Goal: Task Accomplishment & Management: Use online tool/utility

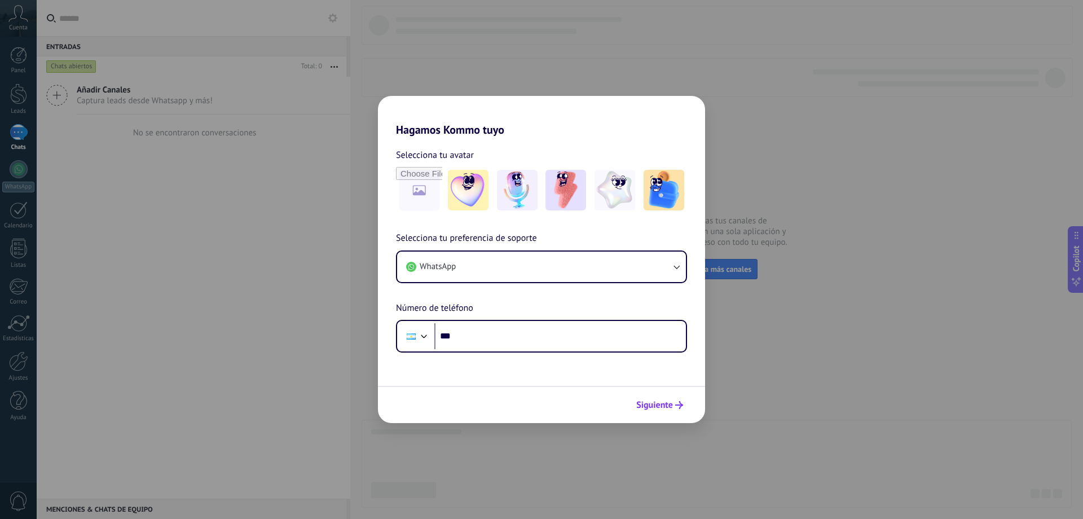
click at [661, 409] on span "Siguiente" at bounding box center [654, 405] width 37 height 8
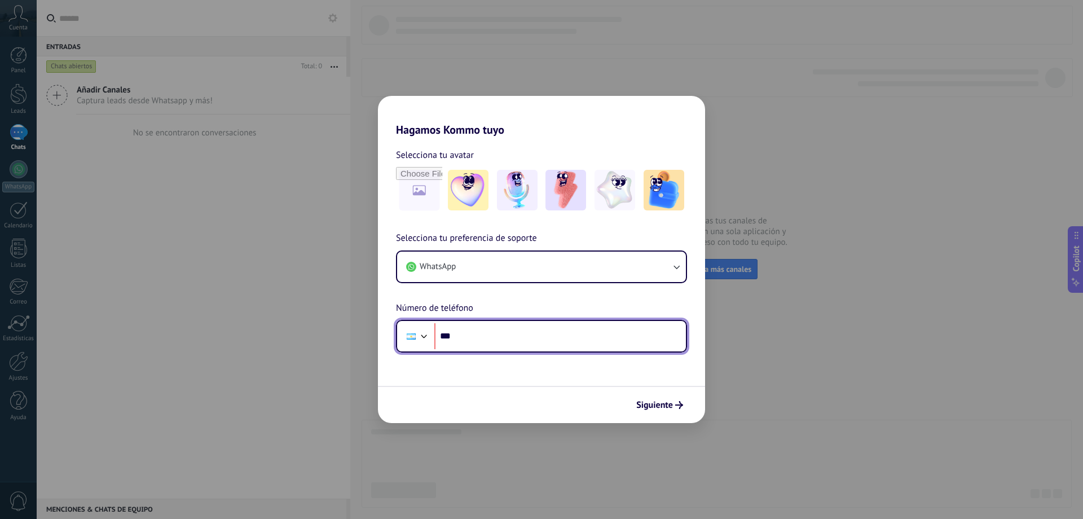
click at [511, 340] on input "***" at bounding box center [560, 336] width 252 height 26
click at [509, 336] on input "***" at bounding box center [560, 336] width 252 height 26
type input "**********"
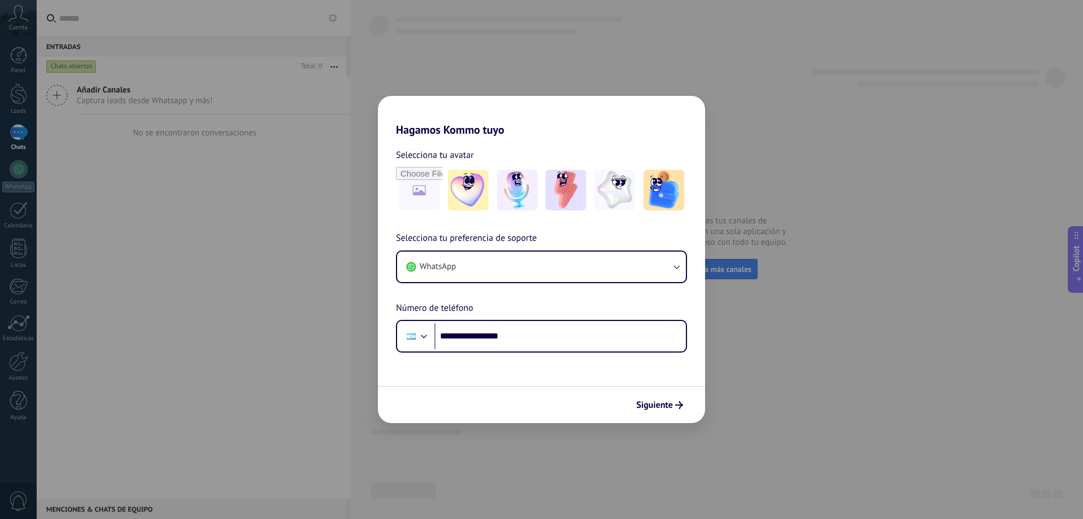
click at [660, 406] on span "Siguiente" at bounding box center [654, 405] width 37 height 8
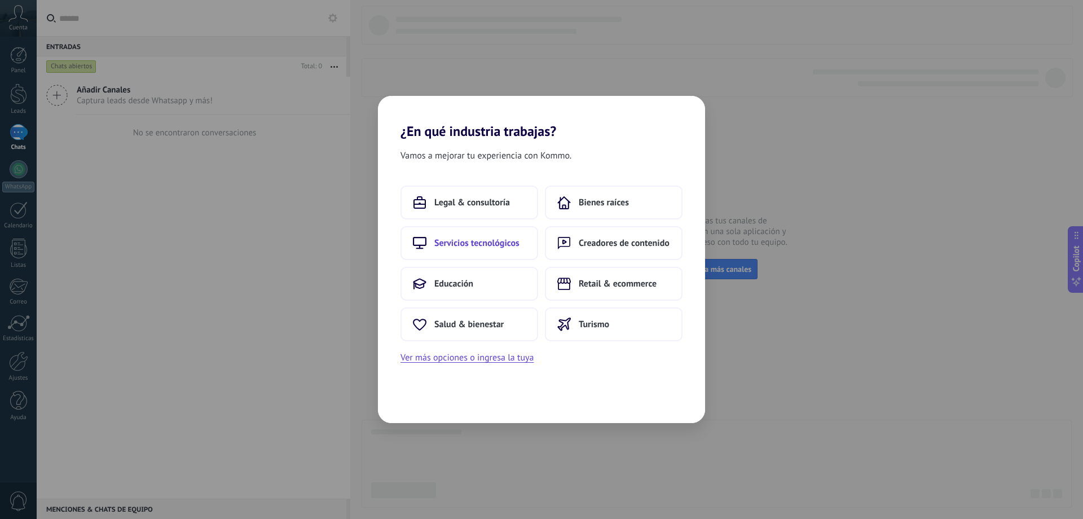
click at [485, 251] on button "Servicios tecnológicos" at bounding box center [470, 243] width 138 height 34
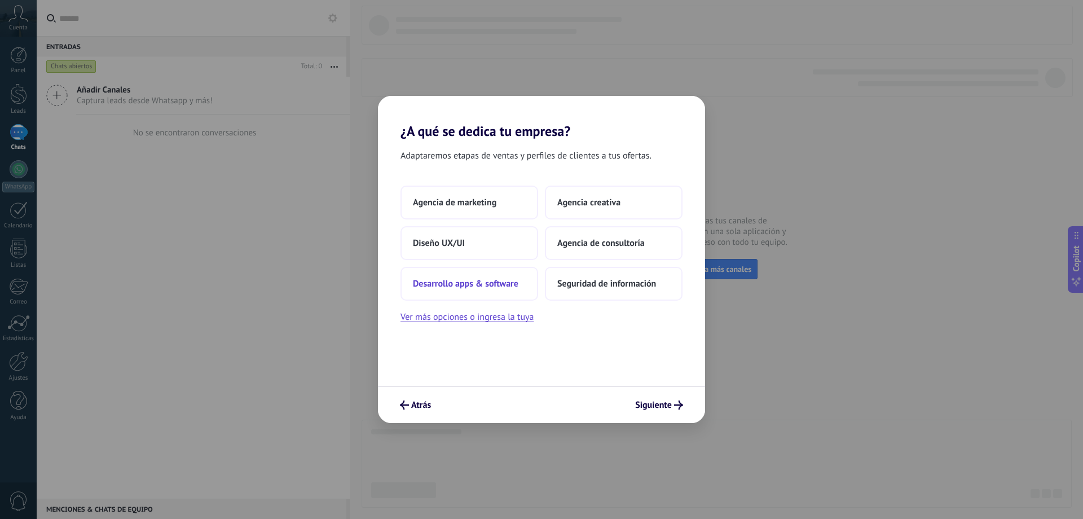
click at [481, 284] on span "Desarrollo apps & software" at bounding box center [465, 283] width 105 height 11
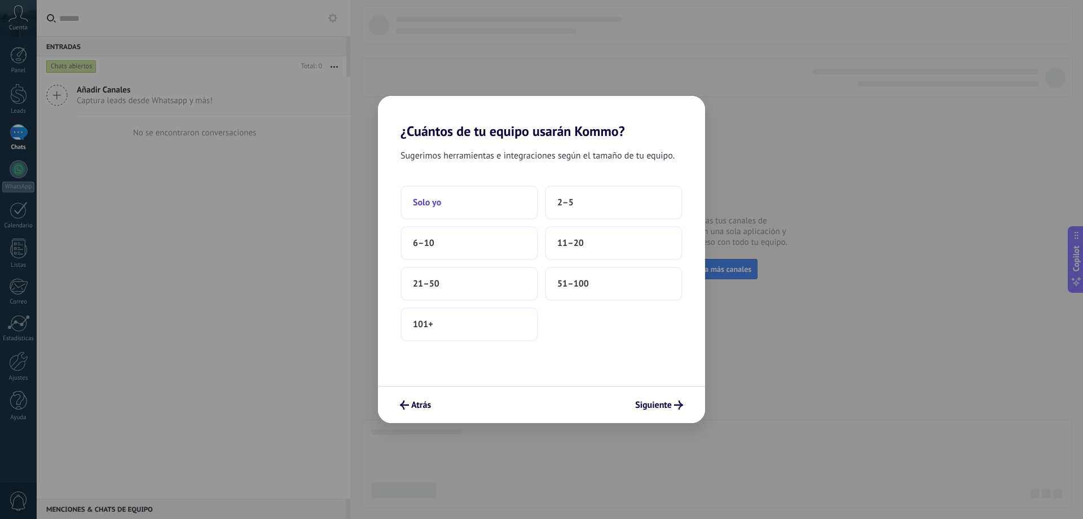
click at [450, 202] on button "Solo yo" at bounding box center [470, 203] width 138 height 34
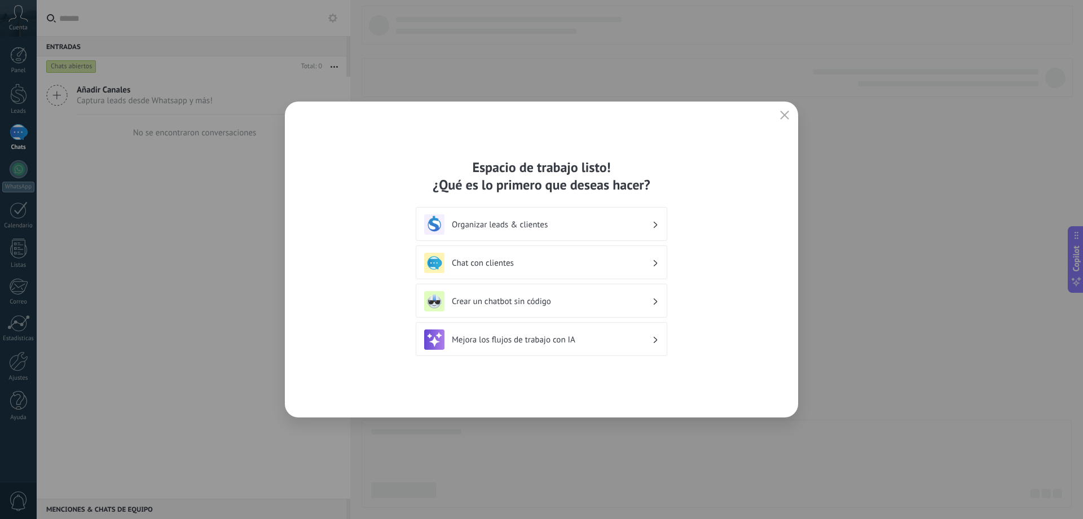
drag, startPoint x: 722, startPoint y: 291, endPoint x: 710, endPoint y: 294, distance: 12.3
click at [722, 291] on div "Espacio de trabajo listo! ¿Qué es lo primero que deseas hacer? Organizar leads …" at bounding box center [541, 260] width 513 height 316
click at [557, 341] on h3 "Mejora los flujos de trabajo con IA" at bounding box center [552, 340] width 200 height 11
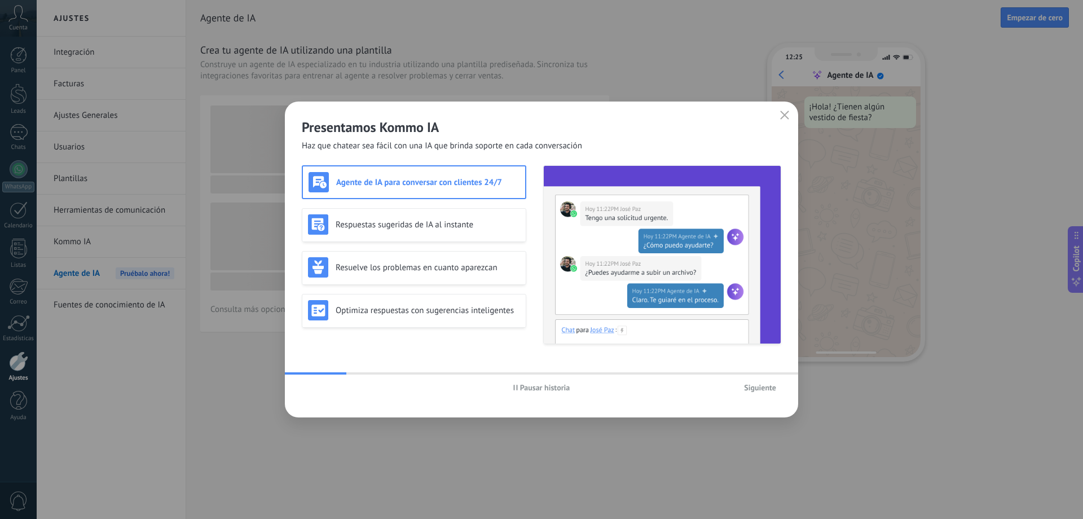
click at [786, 117] on icon "button" at bounding box center [784, 115] width 9 height 9
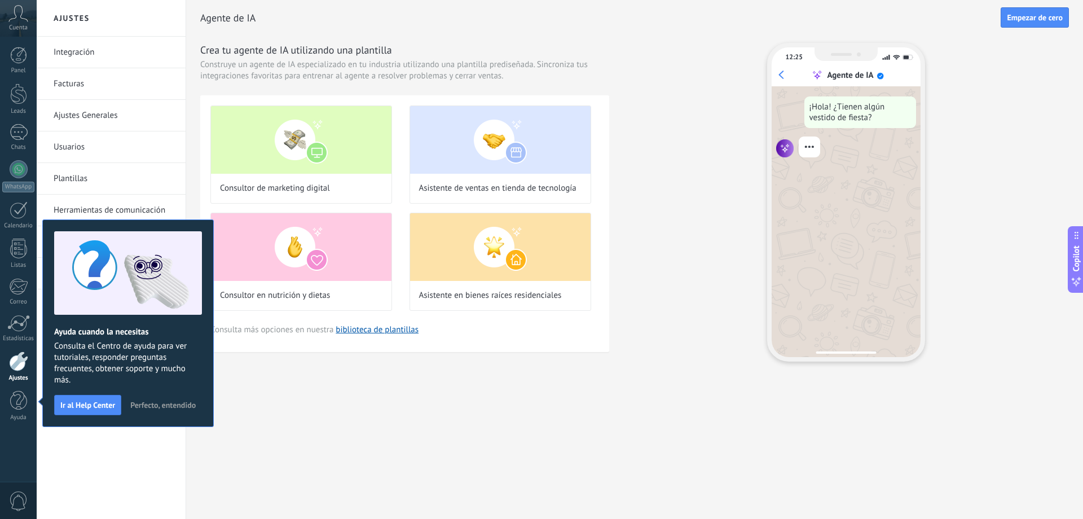
click at [105, 450] on div "Integración Facturas Ajustes Generales Usuarios Plantillas Herramientas de comu…" at bounding box center [111, 278] width 149 height 482
click at [342, 439] on div "Ajustes Integración Facturas Ajustes Generales Usuarios Plantillas Herramientas…" at bounding box center [560, 259] width 1046 height 519
drag, startPoint x: 329, startPoint y: 433, endPoint x: 330, endPoint y: 419, distance: 14.1
click at [329, 433] on div "Ajustes Integración Facturas Ajustes Generales Usuarios Plantillas Herramientas…" at bounding box center [560, 259] width 1046 height 519
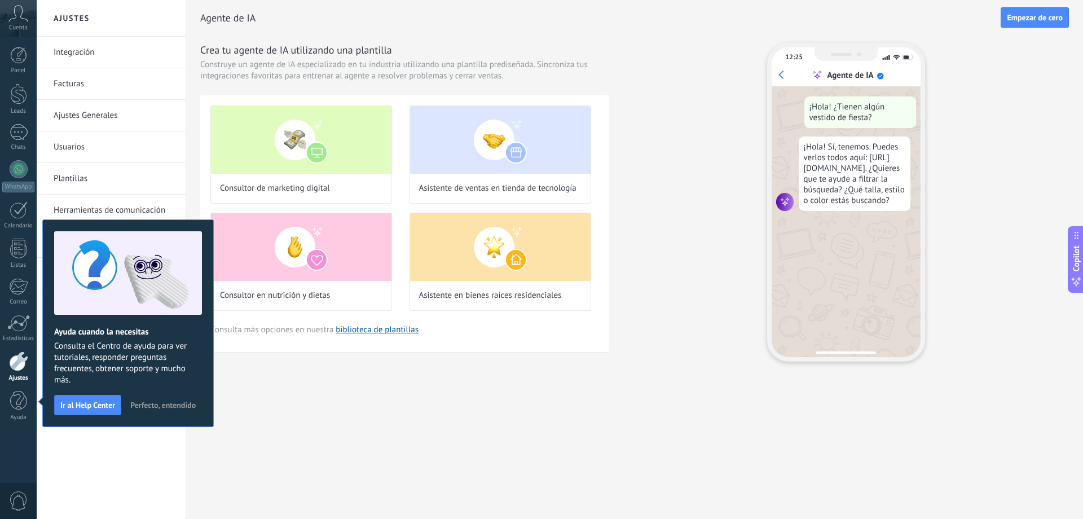
click at [169, 401] on span "Perfecto, entendido" at bounding box center [162, 405] width 65 height 8
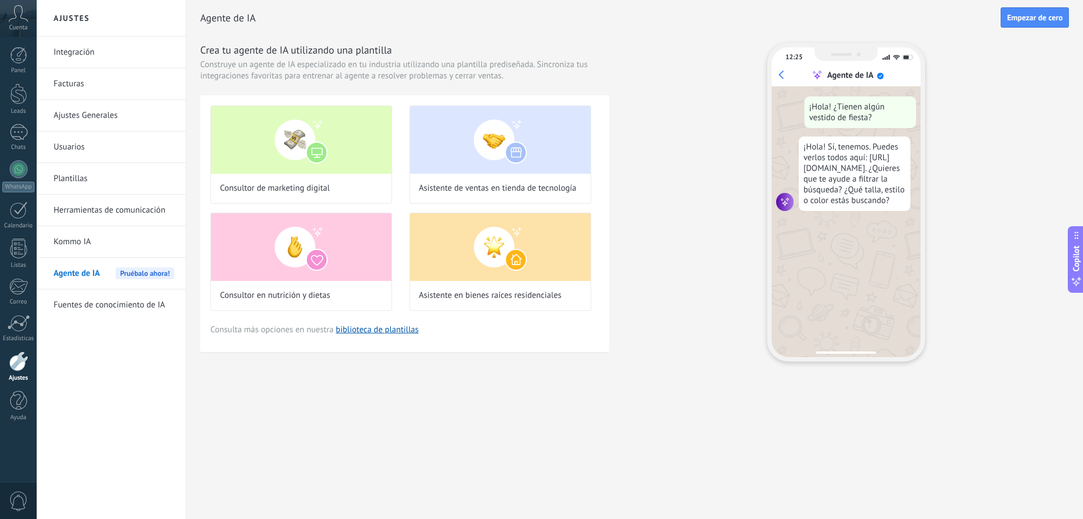
click at [279, 398] on div "Agente de IA Empezar [PERSON_NAME] Crea tu agente de IA utilizando una plantill…" at bounding box center [634, 199] width 897 height 398
click at [416, 387] on div "Agente de IA Empezar [PERSON_NAME] Crea tu agente de IA utilizando una plantill…" at bounding box center [634, 199] width 897 height 398
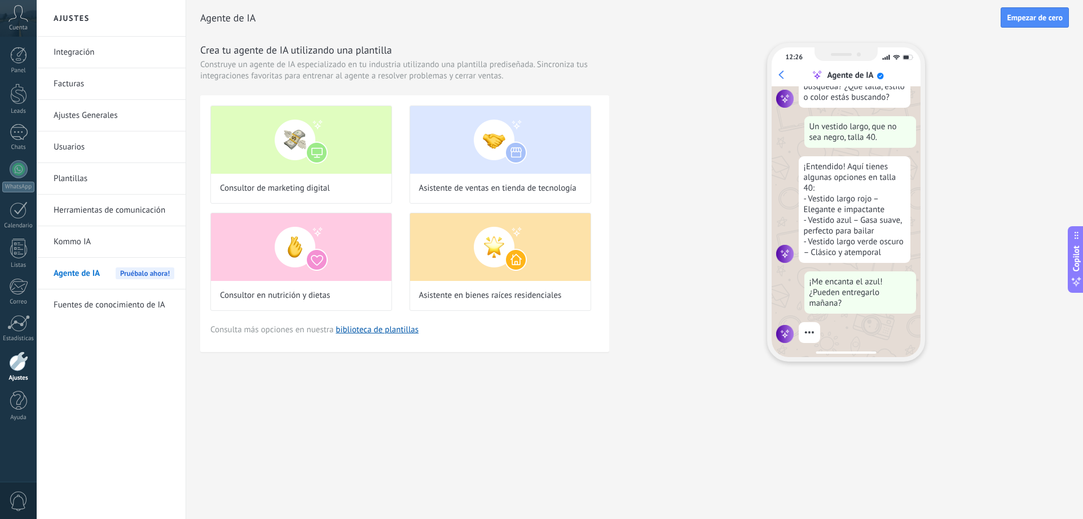
scroll to position [114, 0]
click at [19, 53] on div at bounding box center [18, 55] width 17 height 17
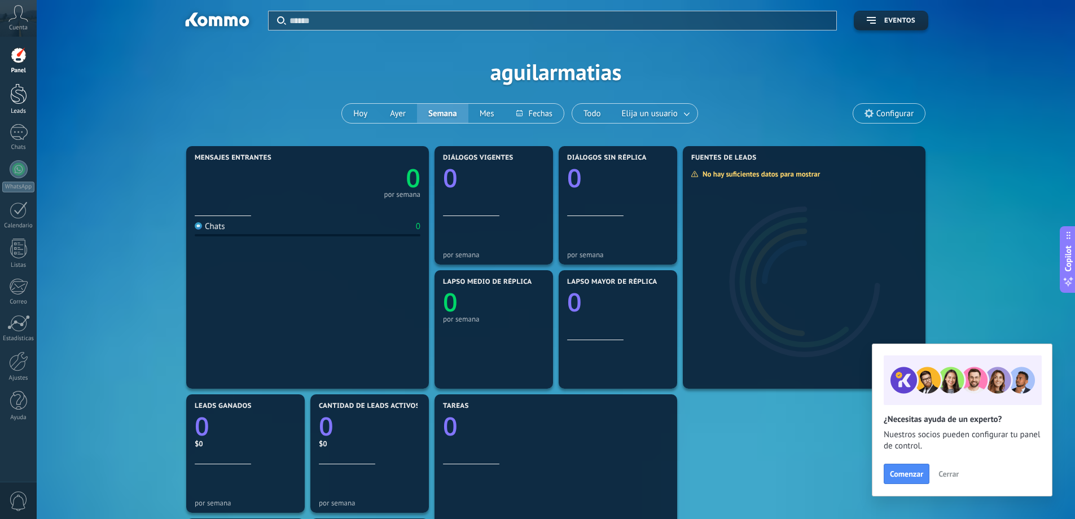
click at [16, 99] on div at bounding box center [18, 93] width 17 height 21
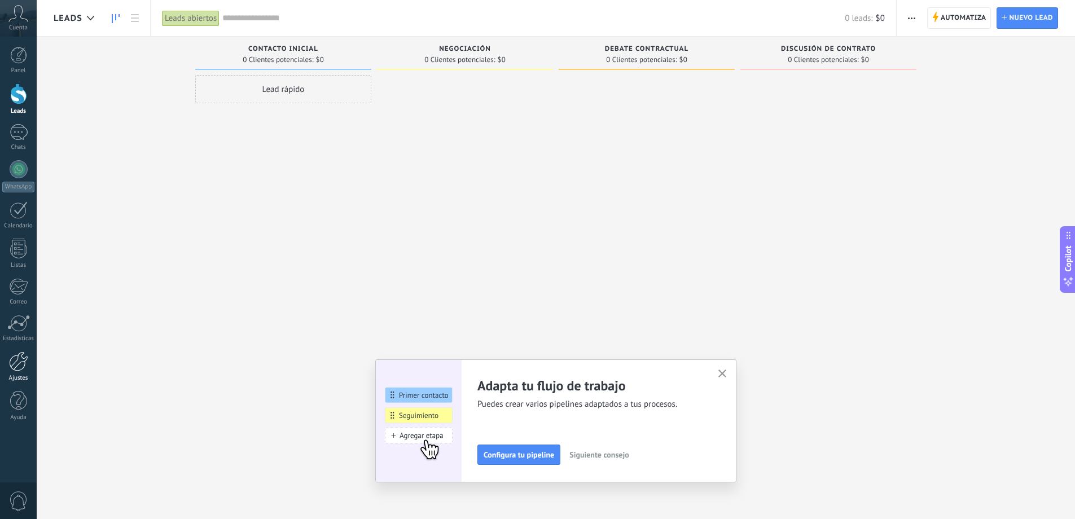
click at [20, 364] on div at bounding box center [18, 361] width 19 height 20
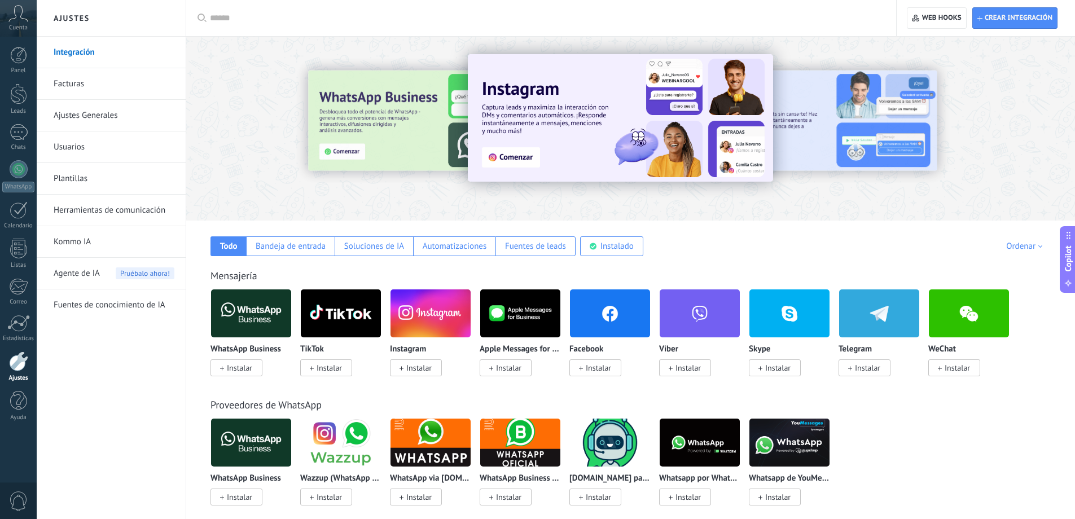
click at [72, 272] on span "Agente de IA" at bounding box center [77, 274] width 46 height 32
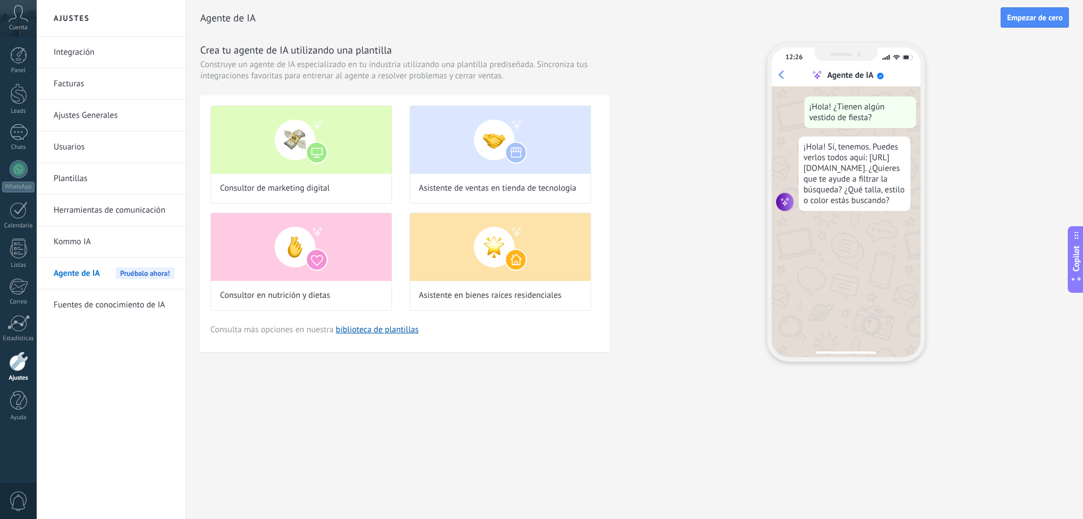
click at [81, 212] on link "Herramientas de comunicación" at bounding box center [114, 211] width 121 height 32
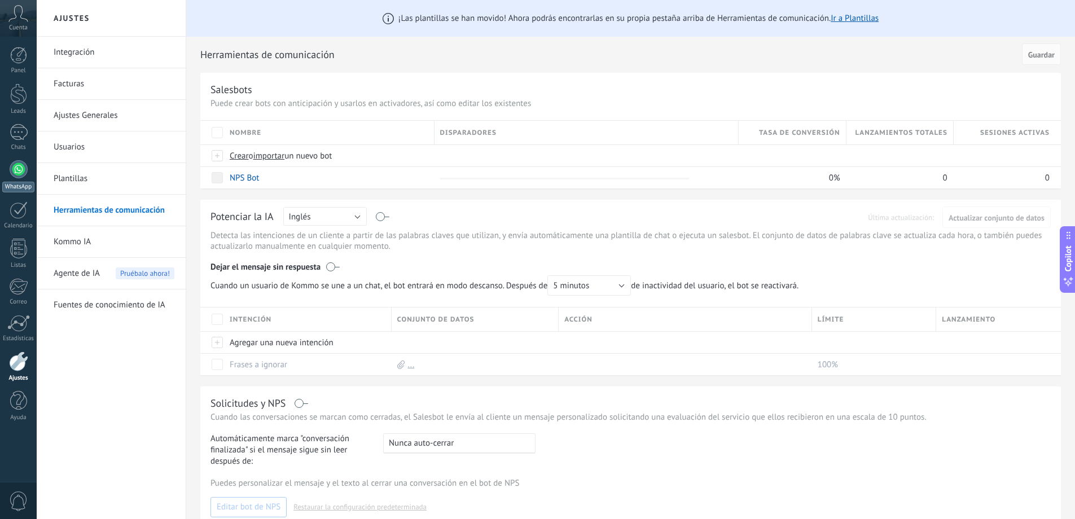
click at [20, 169] on div at bounding box center [19, 169] width 18 height 18
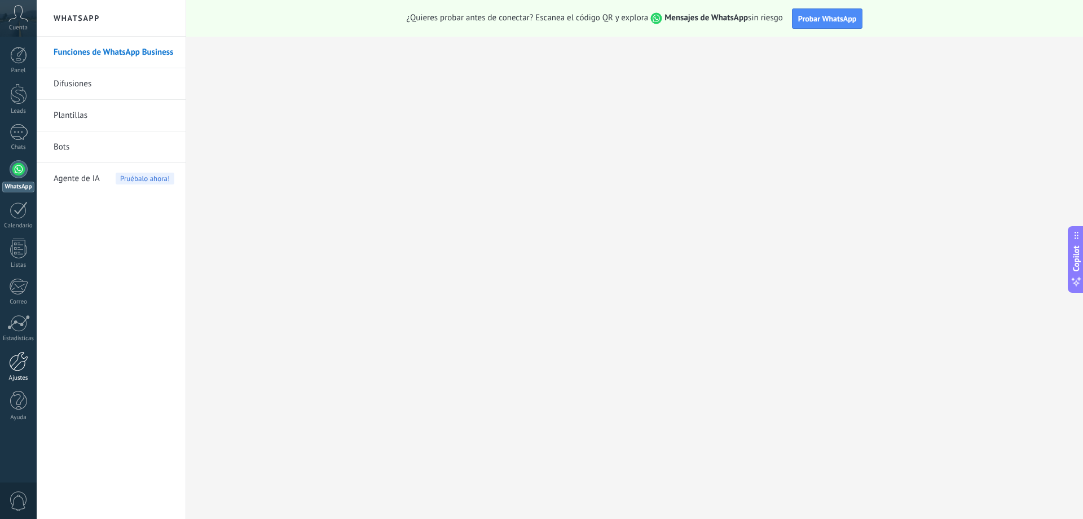
click at [16, 366] on div at bounding box center [18, 361] width 19 height 20
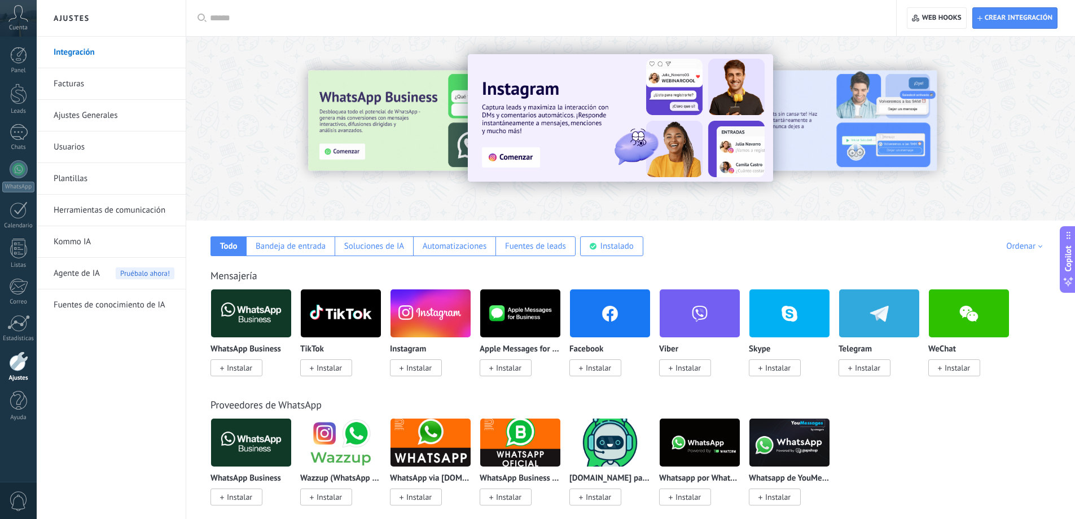
click at [242, 367] on span "Instalar" at bounding box center [239, 368] width 25 height 10
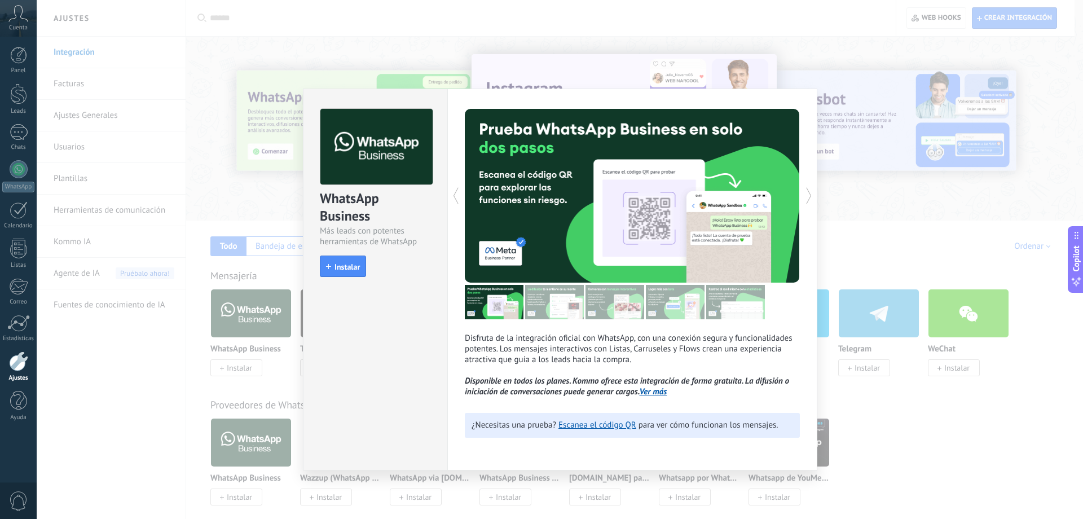
click at [348, 265] on span "Instalar" at bounding box center [347, 267] width 25 height 8
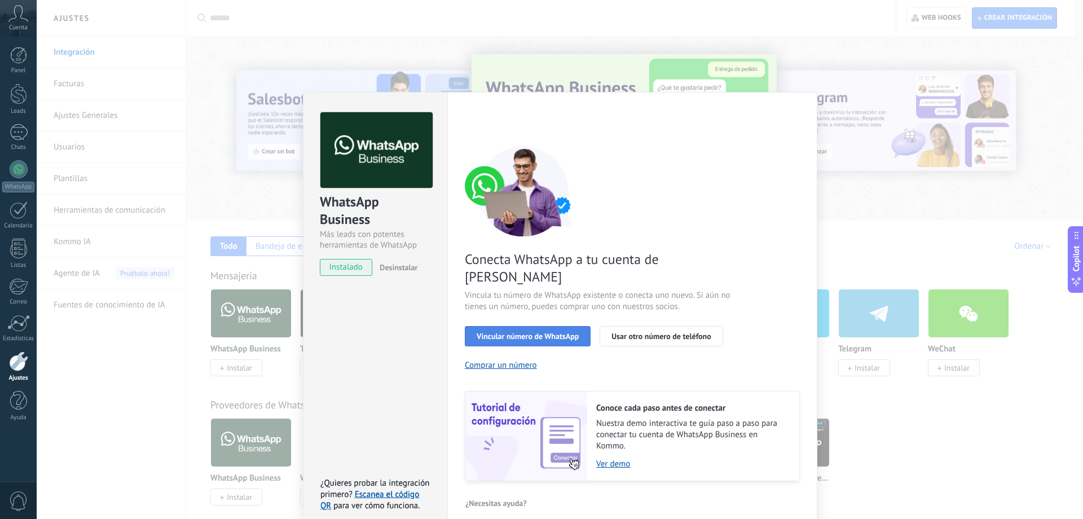
click at [551, 332] on span "Vincular número de WhatsApp" at bounding box center [528, 336] width 102 height 8
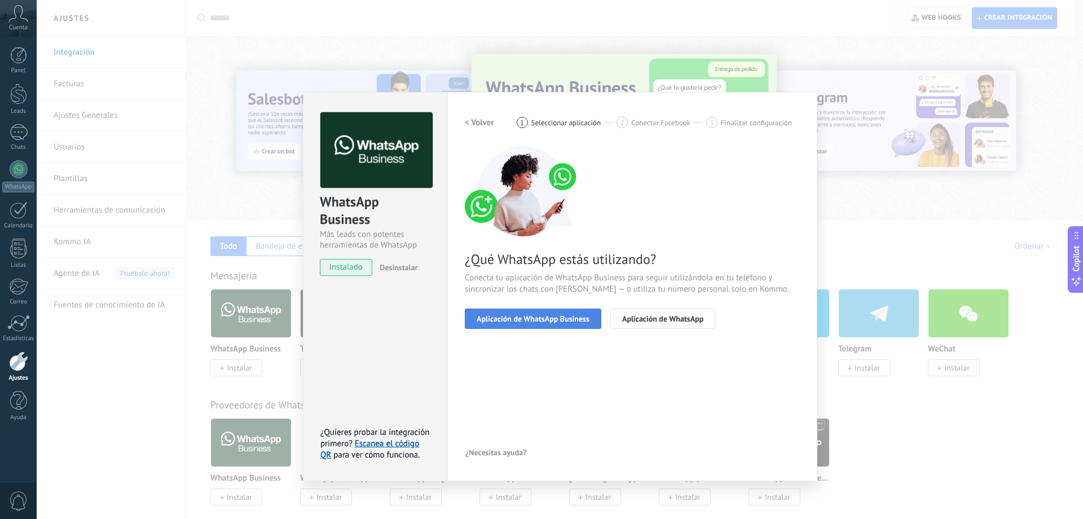
click at [554, 315] on span "Aplicación de WhatsApp Business" at bounding box center [533, 319] width 113 height 8
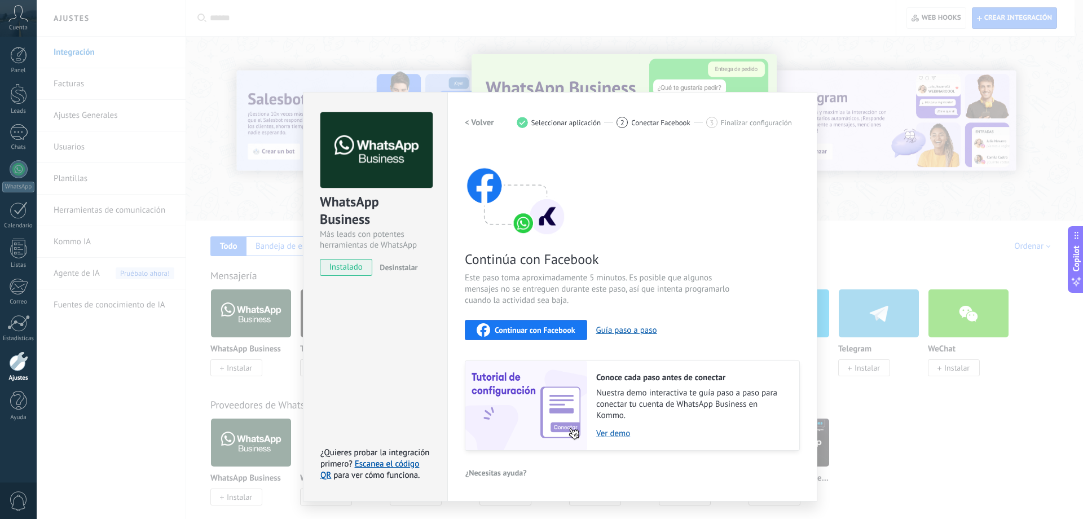
click at [547, 326] on span "Continuar con Facebook" at bounding box center [535, 330] width 81 height 8
click at [700, 323] on div "Continuar con Facebook Guía paso a paso" at bounding box center [632, 330] width 335 height 20
click at [531, 321] on button "Continuar con Facebook" at bounding box center [526, 330] width 122 height 20
